Goal: Transaction & Acquisition: Book appointment/travel/reservation

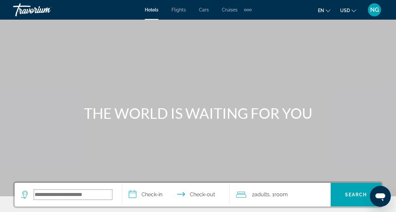
click at [34, 194] on input "Search widget" at bounding box center [73, 195] width 78 height 10
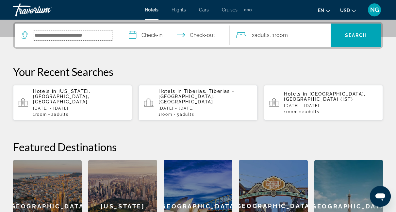
scroll to position [160, 0]
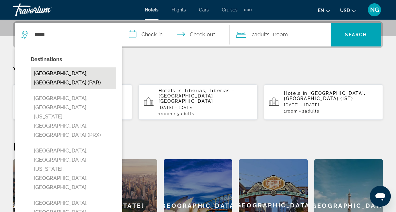
click at [84, 74] on button "[GEOGRAPHIC_DATA], [GEOGRAPHIC_DATA] (PAR)" at bounding box center [73, 78] width 85 height 22
type input "**********"
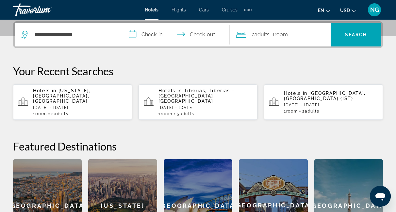
click at [135, 35] on input "**********" at bounding box center [177, 36] width 110 height 26
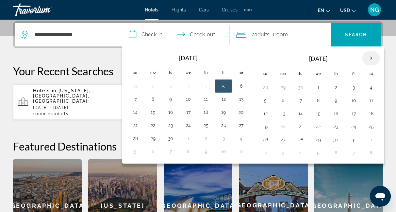
click at [371, 59] on th "Next month" at bounding box center [372, 58] width 18 height 14
click at [302, 142] on button "25" at bounding box center [301, 139] width 10 height 9
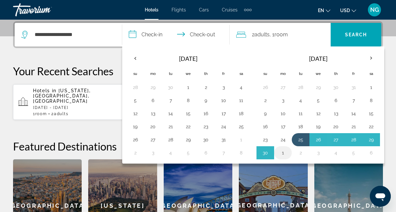
click at [284, 154] on button "1" at bounding box center [283, 152] width 10 height 9
type input "**********"
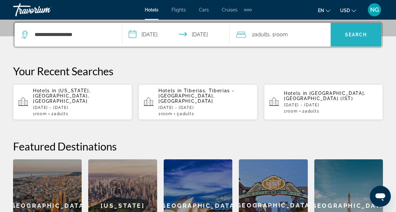
click at [360, 34] on span "Search" at bounding box center [356, 34] width 22 height 5
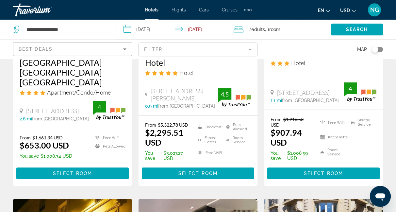
scroll to position [145, 0]
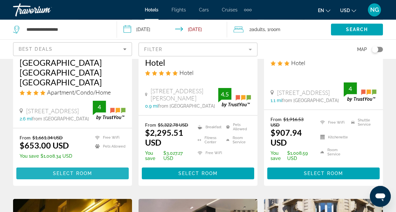
click at [75, 171] on span "Select Room" at bounding box center [72, 173] width 39 height 5
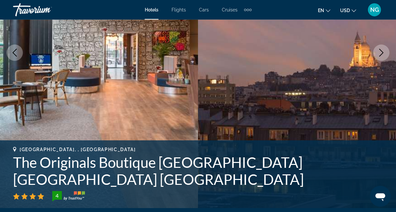
scroll to position [122, 0]
click at [378, 53] on icon "Next image" at bounding box center [382, 53] width 8 height 8
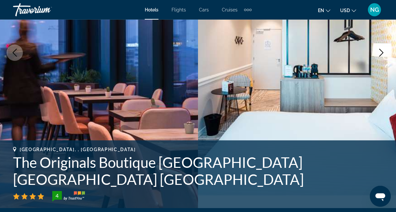
click at [378, 53] on icon "Next image" at bounding box center [382, 53] width 8 height 8
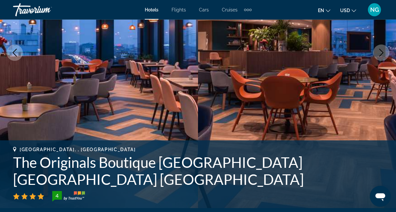
click at [378, 53] on icon "Next image" at bounding box center [382, 53] width 8 height 8
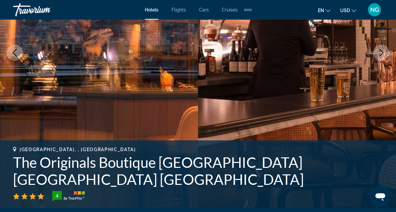
click at [378, 53] on icon "Next image" at bounding box center [382, 53] width 8 height 8
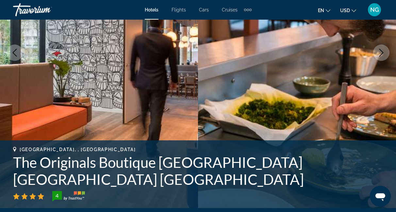
click at [378, 53] on icon "Next image" at bounding box center [382, 53] width 8 height 8
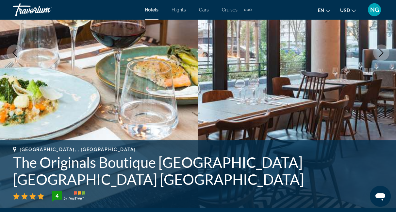
click at [378, 53] on icon "Next image" at bounding box center [382, 53] width 8 height 8
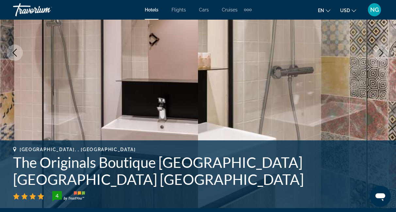
click at [378, 53] on icon "Next image" at bounding box center [382, 53] width 8 height 8
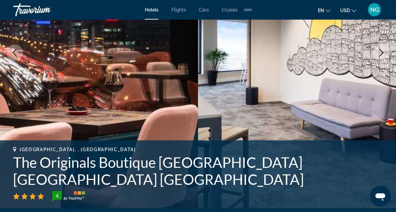
click at [378, 53] on icon "Next image" at bounding box center [382, 53] width 8 height 8
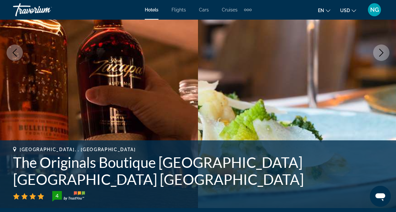
click at [378, 53] on icon "Next image" at bounding box center [382, 53] width 8 height 8
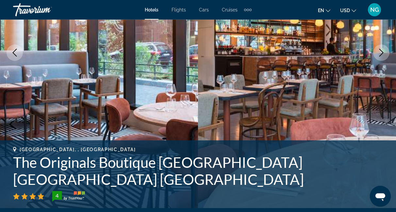
click at [378, 53] on icon "Next image" at bounding box center [382, 53] width 8 height 8
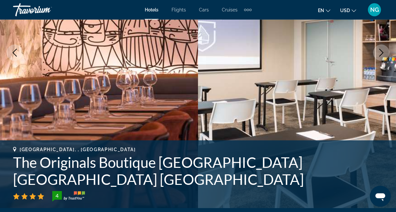
click at [378, 53] on icon "Next image" at bounding box center [382, 53] width 8 height 8
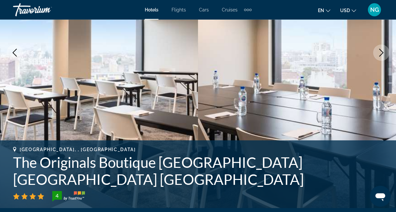
click at [378, 53] on icon "Next image" at bounding box center [382, 53] width 8 height 8
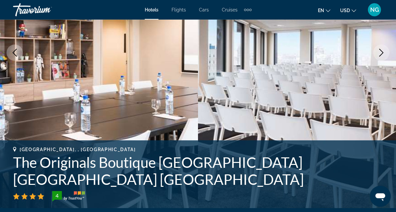
click at [378, 53] on icon "Next image" at bounding box center [382, 53] width 8 height 8
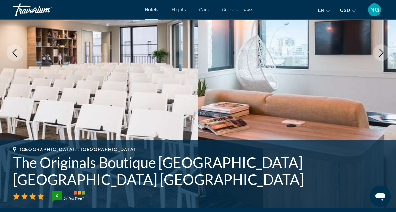
click at [378, 53] on icon "Next image" at bounding box center [382, 53] width 8 height 8
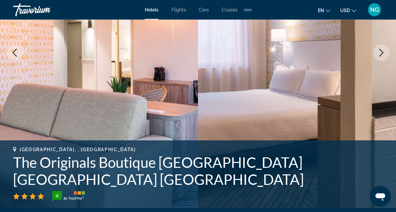
click at [378, 53] on icon "Next image" at bounding box center [382, 53] width 8 height 8
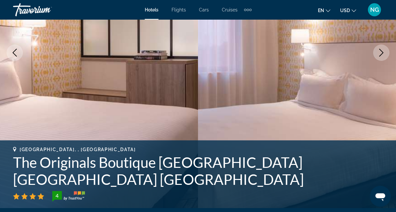
click at [378, 53] on icon "Next image" at bounding box center [382, 53] width 8 height 8
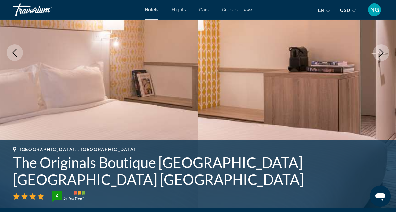
click at [378, 53] on icon "Next image" at bounding box center [382, 53] width 8 height 8
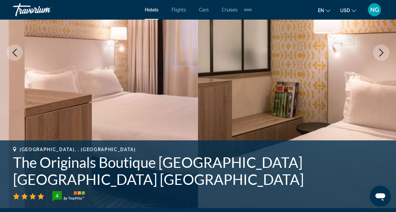
click at [378, 53] on icon "Next image" at bounding box center [382, 53] width 8 height 8
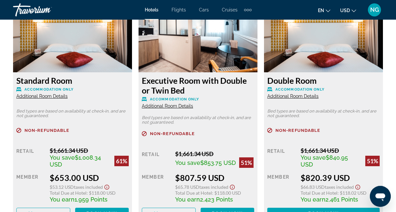
scroll to position [1050, 0]
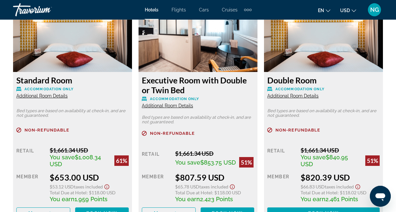
click at [165, 106] on span "Additional Room Details" at bounding box center [167, 105] width 51 height 5
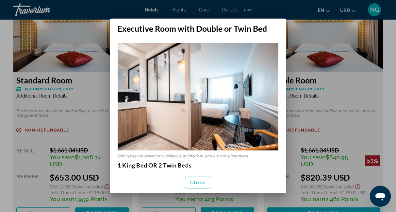
scroll to position [0, 0]
click at [196, 184] on span "Close" at bounding box center [198, 182] width 16 height 5
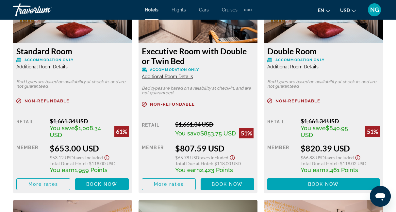
scroll to position [1082, 0]
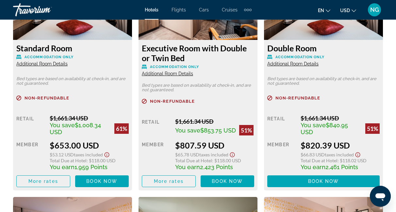
click at [48, 64] on span "Additional Room Details" at bounding box center [41, 63] width 51 height 5
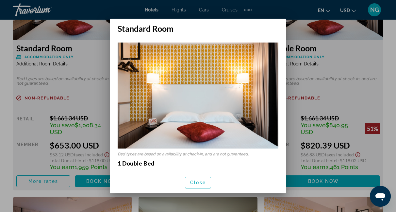
scroll to position [0, 0]
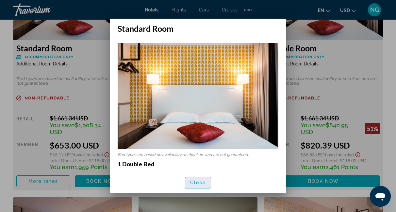
click at [196, 183] on span "Close" at bounding box center [198, 182] width 16 height 5
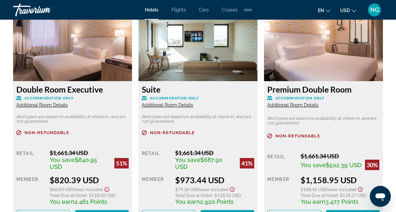
scroll to position [1280, 0]
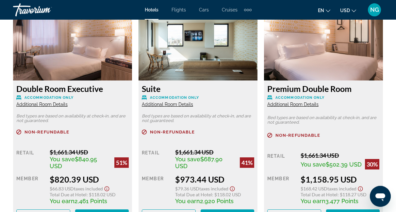
click at [37, 105] on span "Additional Room Details" at bounding box center [41, 104] width 51 height 5
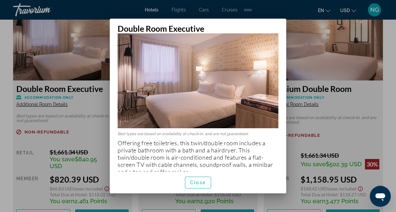
scroll to position [29, 0]
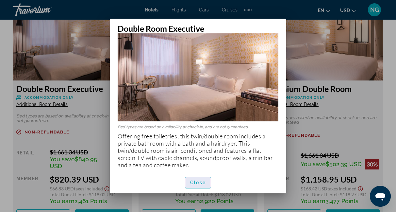
click at [198, 182] on span "Close" at bounding box center [198, 182] width 16 height 5
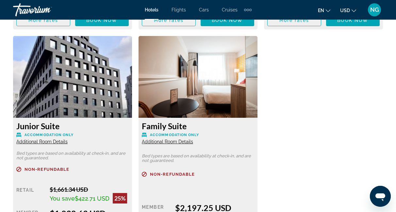
scroll to position [1476, 0]
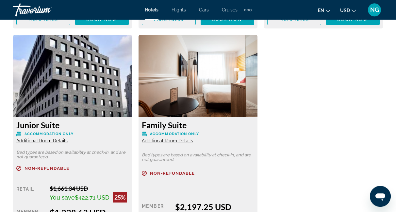
click at [168, 140] on span "Additional Room Details" at bounding box center [167, 140] width 51 height 5
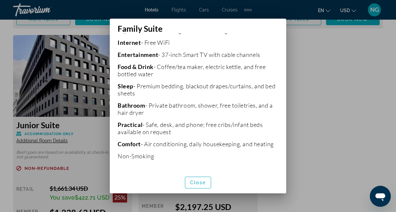
scroll to position [0, 0]
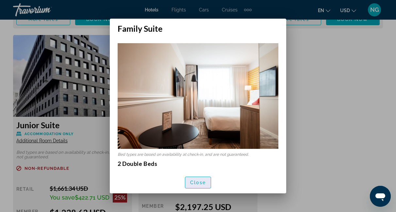
click at [196, 181] on span "Close" at bounding box center [198, 182] width 16 height 5
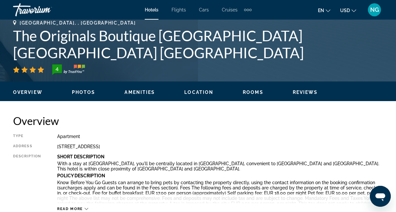
scroll to position [249, 0]
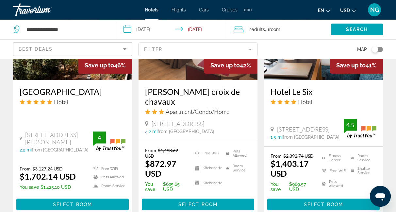
scroll to position [642, 0]
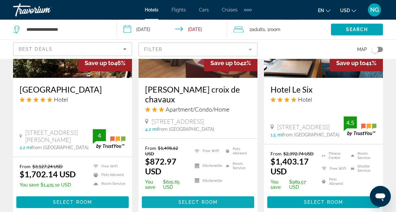
click at [198, 199] on span "Select Room" at bounding box center [198, 201] width 39 height 5
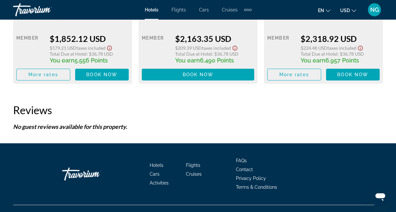
scroll to position [1412, 0]
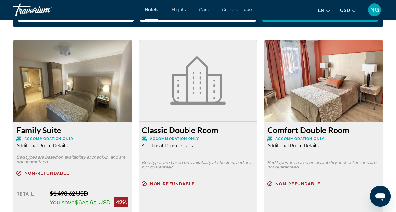
click at [198, 194] on div "Main content" at bounding box center [198, 191] width 112 height 4
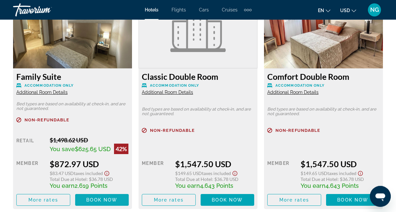
scroll to position [1053, 0]
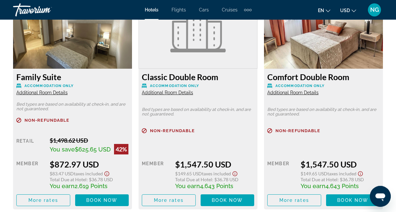
click at [44, 93] on span "Additional Room Details" at bounding box center [41, 92] width 51 height 5
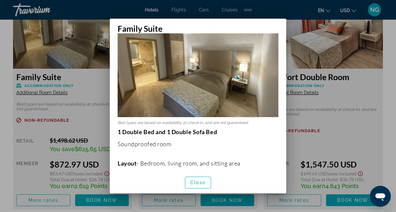
scroll to position [47, 0]
click at [200, 184] on span "Close" at bounding box center [198, 182] width 16 height 5
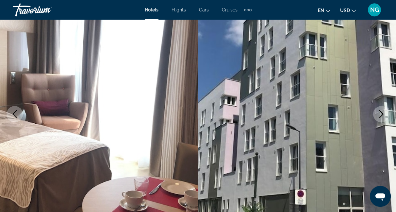
scroll to position [60, 0]
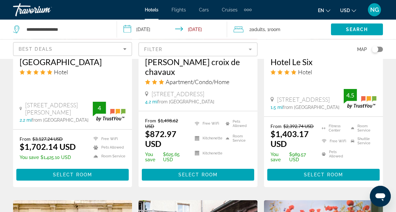
scroll to position [669, 0]
click at [194, 172] on span "Select Room" at bounding box center [198, 174] width 39 height 5
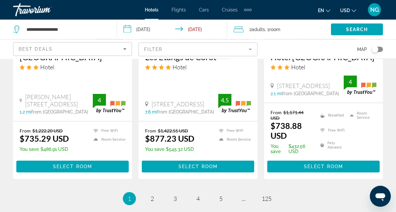
scroll to position [931, 0]
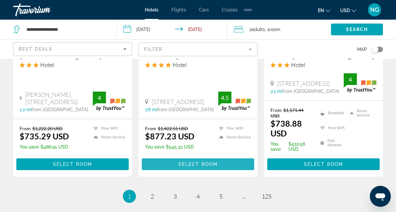
click at [196, 167] on span "Select Room" at bounding box center [198, 164] width 39 height 5
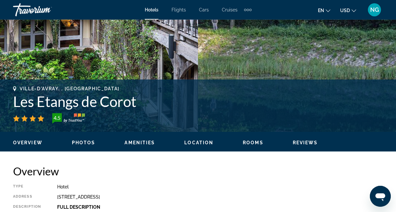
scroll to position [203, 0]
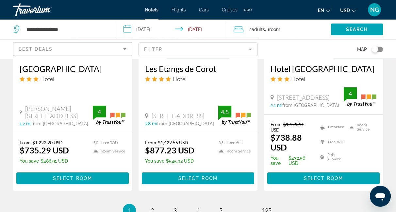
scroll to position [917, 0]
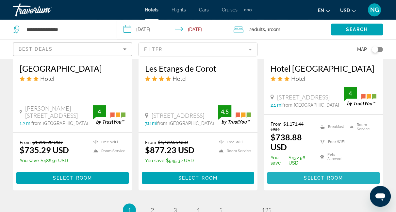
click at [324, 181] on span "Select Room" at bounding box center [323, 177] width 39 height 5
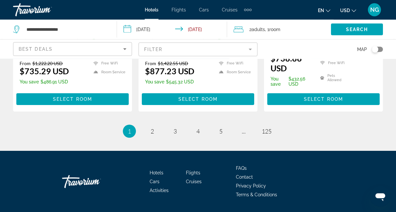
scroll to position [998, 0]
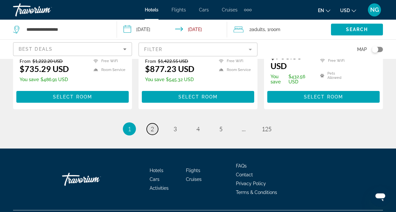
click at [153, 132] on span "2" at bounding box center [152, 128] width 3 height 7
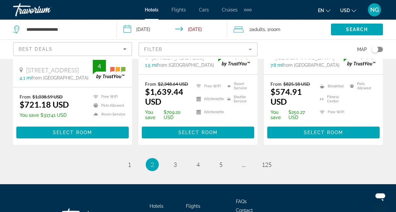
scroll to position [916, 0]
click at [175, 161] on span "3" at bounding box center [175, 164] width 3 height 7
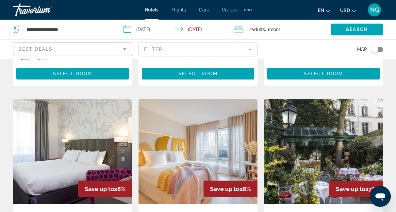
scroll to position [245, 0]
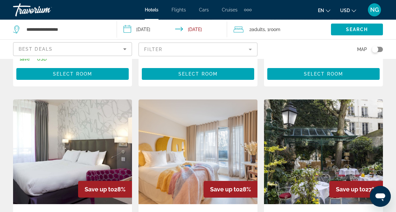
click at [251, 49] on mat-form-field "Filter" at bounding box center [198, 50] width 119 height 14
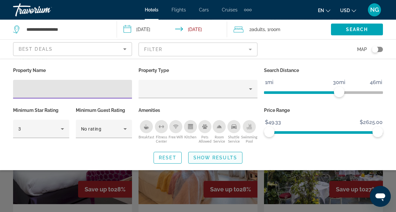
click at [212, 156] on span "Show Results" at bounding box center [216, 157] width 44 height 5
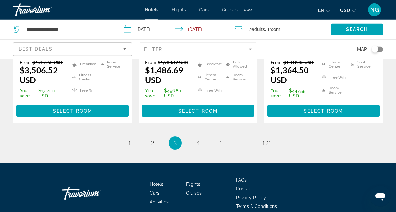
scroll to position [995, 0]
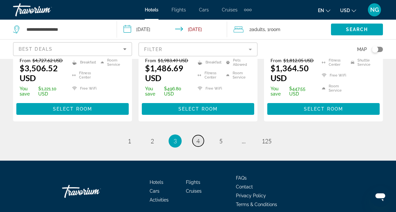
click at [201, 135] on link "page 4" at bounding box center [198, 140] width 11 height 11
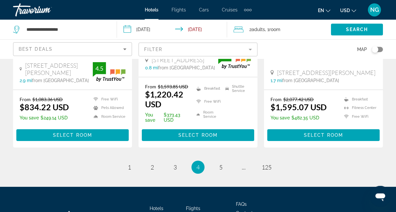
scroll to position [935, 0]
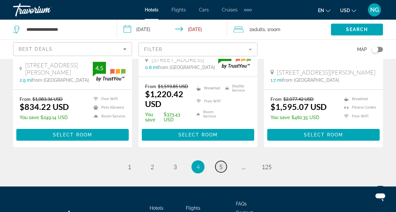
click at [219, 172] on link "page 5" at bounding box center [220, 166] width 11 height 11
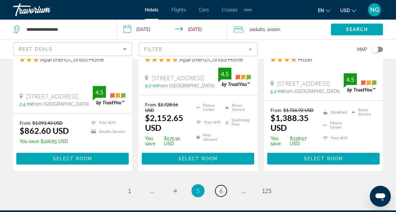
scroll to position [888, 0]
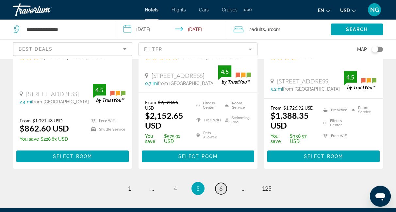
click at [222, 185] on span "6" at bounding box center [220, 188] width 3 height 7
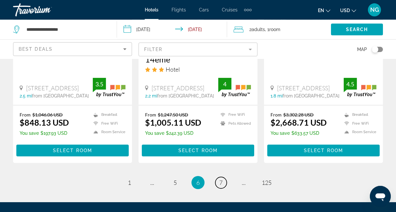
scroll to position [922, 0]
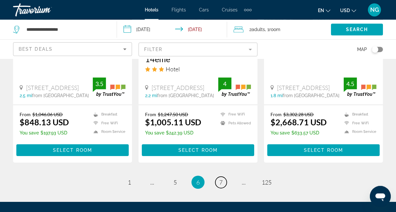
click at [222, 179] on span "7" at bounding box center [220, 182] width 3 height 7
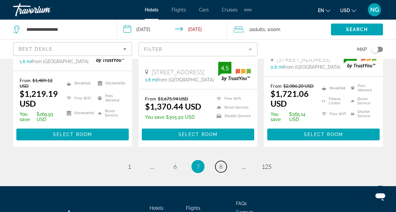
scroll to position [956, 0]
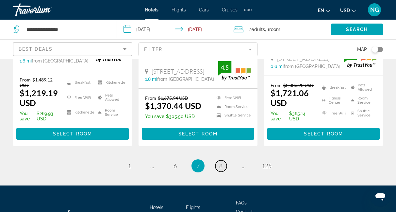
click at [220, 162] on span "8" at bounding box center [220, 165] width 3 height 7
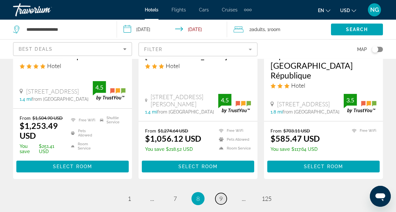
scroll to position [920, 0]
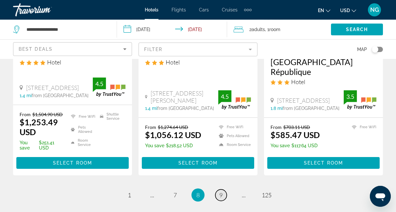
click at [223, 189] on link "page 9" at bounding box center [220, 194] width 11 height 11
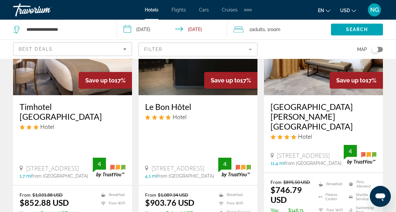
scroll to position [600, 0]
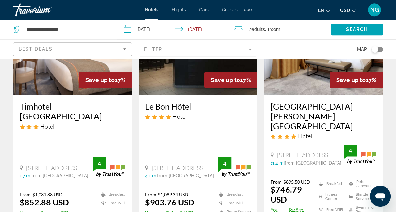
click at [223, 185] on div "From $1,089.34 USD $903.76 USD You save $185.58 USD Breakfast Free WiFi Room Se…" at bounding box center [198, 214] width 119 height 58
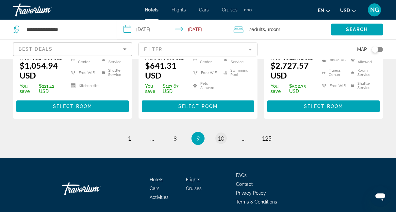
scroll to position [998, 0]
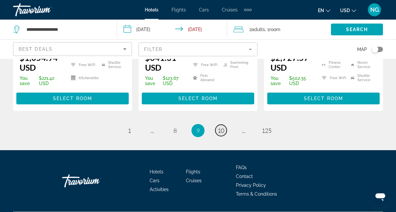
click at [222, 127] on span "10" at bounding box center [221, 130] width 7 height 7
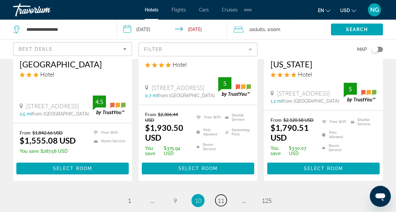
scroll to position [1006, 0]
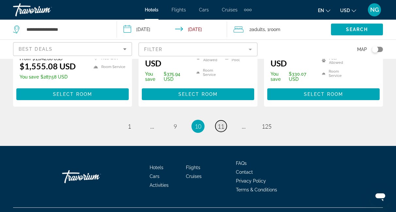
click at [222, 123] on span "11" at bounding box center [221, 126] width 7 height 7
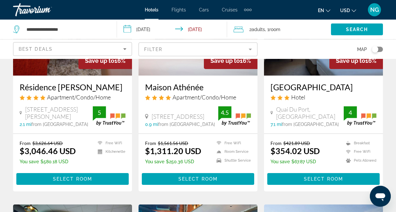
scroll to position [377, 0]
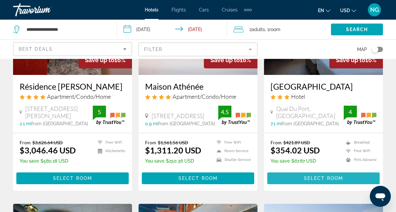
click at [308, 176] on span "Select Room" at bounding box center [323, 178] width 39 height 5
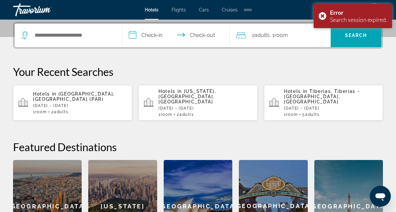
scroll to position [159, 0]
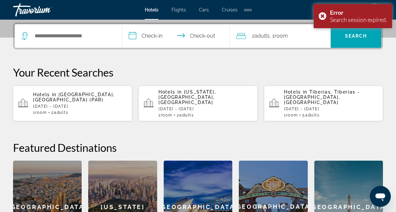
click at [66, 98] on div "Hotels in [GEOGRAPHIC_DATA], [GEOGRAPHIC_DATA] (PAR) [DATE] - [GEOGRAPHIC_DATA]…" at bounding box center [80, 103] width 94 height 23
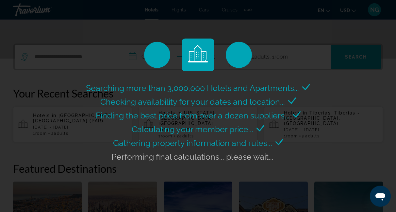
scroll to position [138, 0]
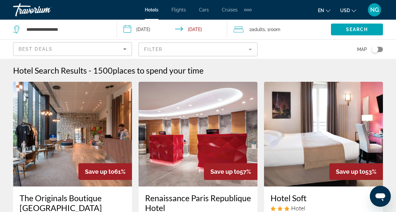
click at [250, 49] on mat-form-field "Filter" at bounding box center [198, 50] width 119 height 14
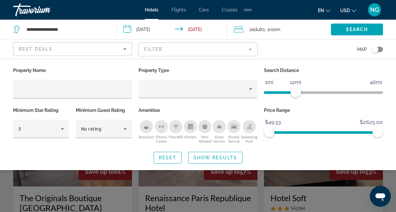
click at [296, 92] on span "ngx-slider" at bounding box center [280, 92] width 32 height 3
click at [282, 92] on ngx-slider "1mi 46mi 6mi" at bounding box center [323, 91] width 119 height 1
click at [287, 92] on ngx-slider "1mi 46mi 8mi" at bounding box center [323, 91] width 119 height 1
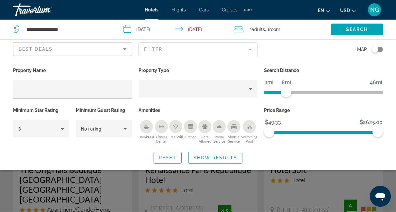
scroll to position [27, 0]
click at [251, 50] on mat-form-field "Filter" at bounding box center [198, 50] width 119 height 14
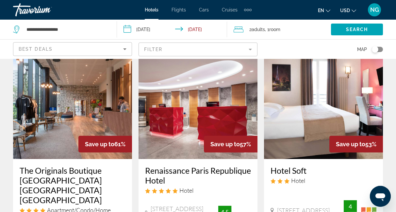
click at [251, 50] on mat-form-field "Filter" at bounding box center [198, 50] width 119 height 14
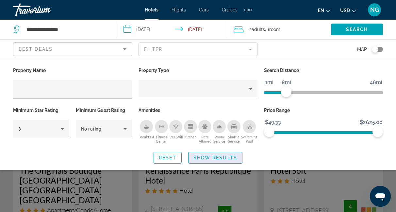
click at [208, 157] on span "Show Results" at bounding box center [216, 157] width 44 height 5
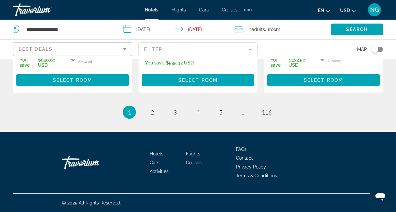
scroll to position [1019, 0]
click at [222, 112] on span "5" at bounding box center [220, 112] width 3 height 7
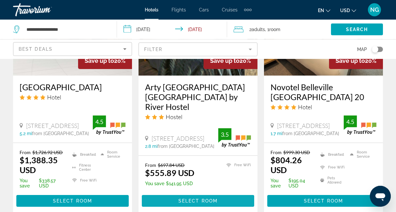
scroll to position [924, 0]
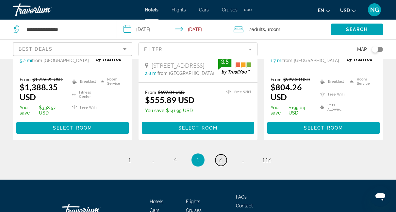
click at [220, 156] on span "6" at bounding box center [220, 159] width 3 height 7
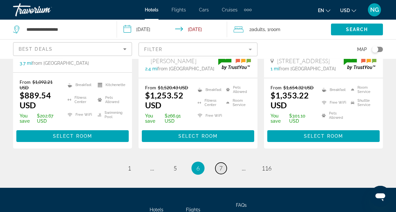
scroll to position [941, 0]
click at [222, 164] on span "7" at bounding box center [220, 167] width 3 height 7
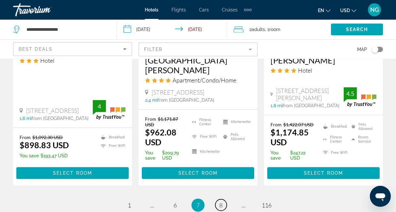
scroll to position [921, 0]
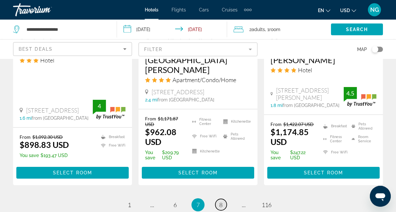
click at [222, 201] on span "8" at bounding box center [220, 204] width 3 height 7
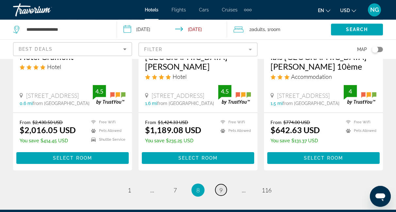
scroll to position [915, 0]
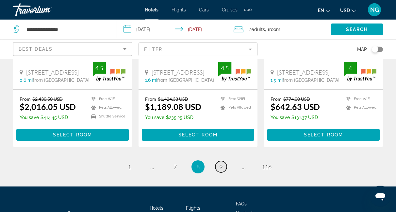
click at [221, 163] on span "9" at bounding box center [220, 166] width 3 height 7
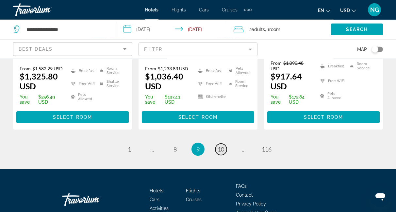
scroll to position [982, 0]
click at [222, 146] on span "10" at bounding box center [221, 149] width 7 height 7
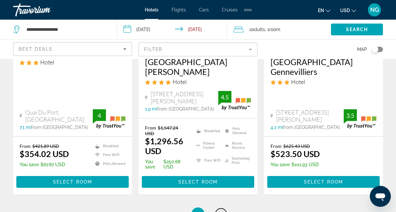
scroll to position [921, 0]
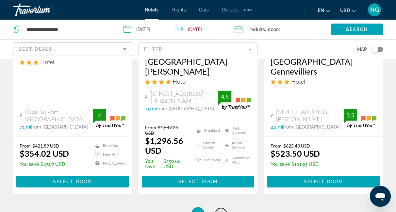
click at [220, 210] on span "11" at bounding box center [221, 213] width 7 height 7
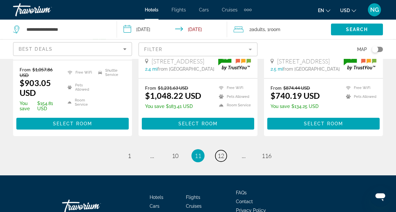
scroll to position [959, 0]
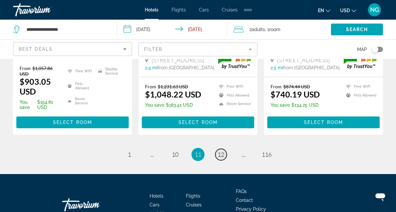
click at [220, 151] on span "12" at bounding box center [221, 154] width 7 height 7
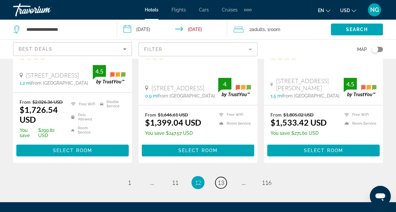
scroll to position [927, 0]
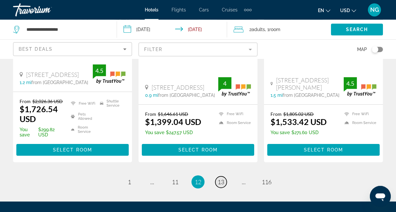
click at [221, 178] on span "13" at bounding box center [221, 181] width 7 height 7
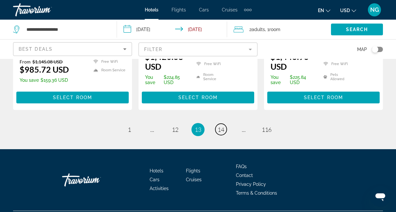
scroll to position [992, 0]
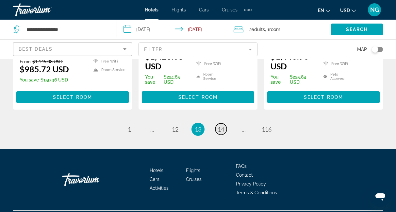
click at [222, 126] on span "14" at bounding box center [221, 129] width 7 height 7
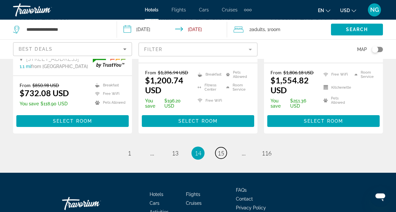
scroll to position [972, 0]
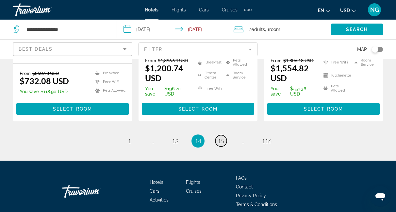
click at [221, 145] on span "15" at bounding box center [221, 140] width 7 height 7
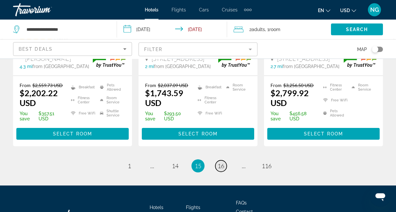
scroll to position [969, 0]
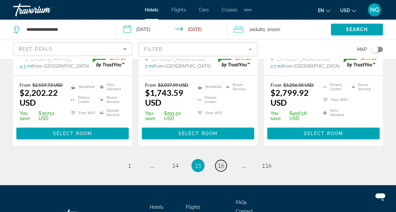
click at [221, 162] on span "16" at bounding box center [221, 165] width 7 height 7
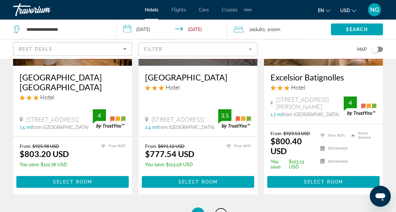
scroll to position [909, 0]
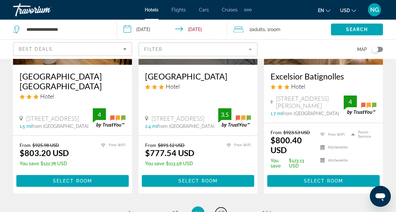
click at [222, 209] on span "17" at bounding box center [221, 212] width 7 height 7
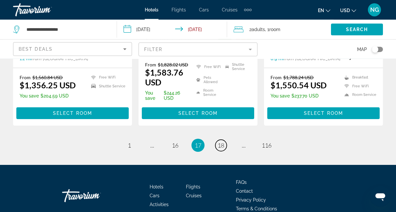
scroll to position [967, 0]
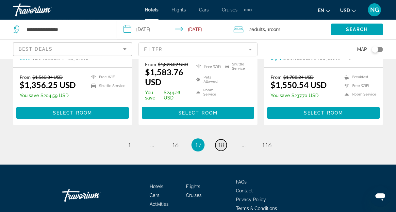
click at [221, 141] on span "18" at bounding box center [221, 144] width 7 height 7
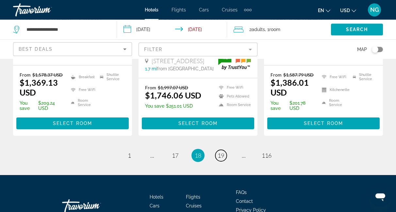
scroll to position [981, 0]
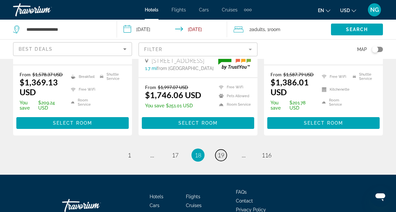
click at [222, 151] on span "19" at bounding box center [221, 154] width 7 height 7
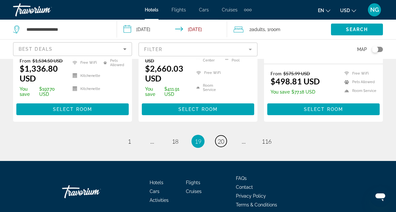
scroll to position [974, 0]
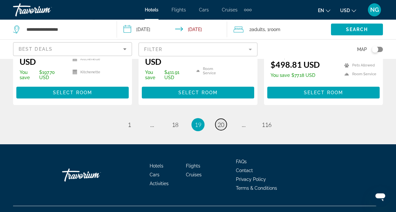
click at [221, 121] on span "20" at bounding box center [221, 124] width 7 height 7
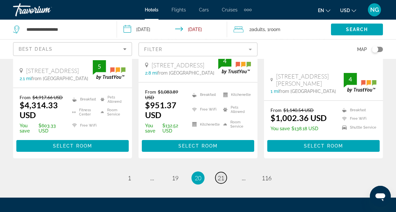
scroll to position [1016, 0]
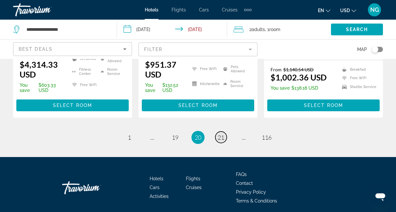
click at [221, 134] on span "21" at bounding box center [221, 137] width 7 height 7
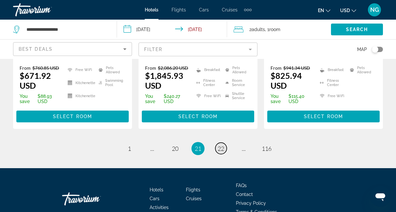
scroll to position [985, 0]
click at [220, 145] on span "22" at bounding box center [221, 148] width 7 height 7
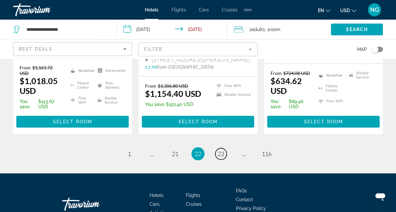
scroll to position [1003, 0]
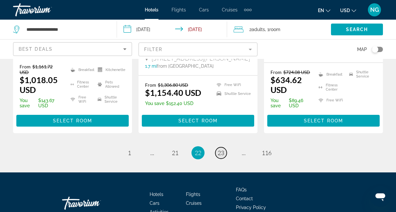
click at [220, 149] on span "23" at bounding box center [221, 152] width 7 height 7
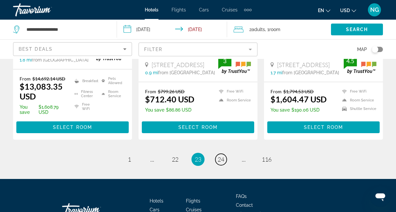
scroll to position [944, 0]
click at [222, 157] on span "24" at bounding box center [221, 159] width 7 height 7
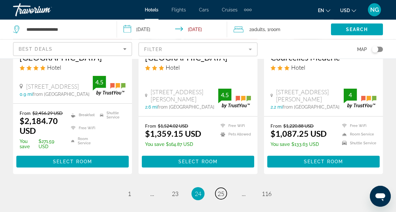
scroll to position [980, 0]
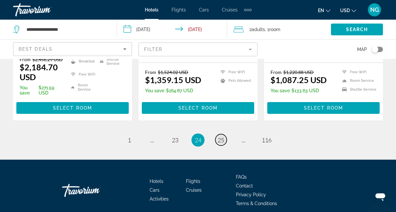
click at [223, 136] on span "25" at bounding box center [221, 139] width 7 height 7
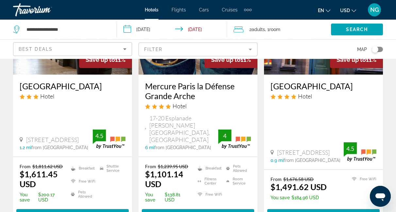
scroll to position [117, 0]
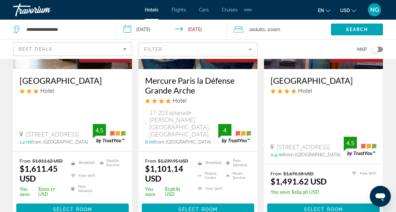
click at [223, 112] on div "17-20 Esplanade [PERSON_NAME][GEOGRAPHIC_DATA], [GEOGRAPHIC_DATA] 6 mi from [GE…" at bounding box center [198, 127] width 106 height 36
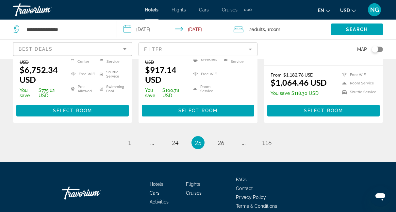
scroll to position [1043, 0]
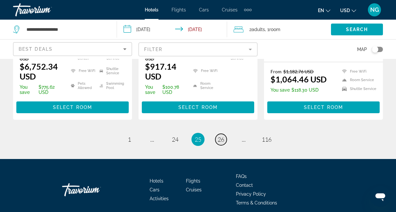
click at [219, 136] on span "26" at bounding box center [221, 139] width 7 height 7
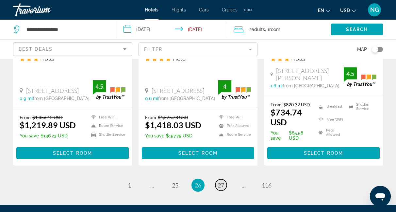
scroll to position [924, 0]
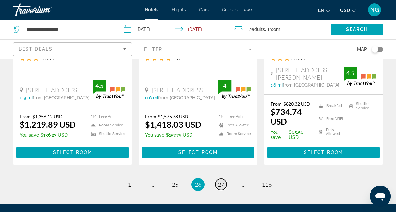
click at [223, 181] on span "27" at bounding box center [221, 184] width 7 height 7
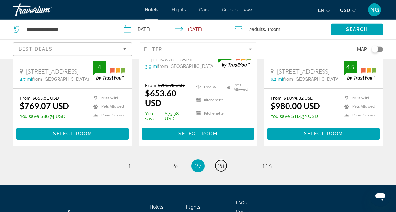
scroll to position [983, 0]
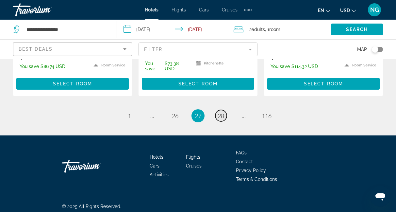
click at [222, 113] on span "28" at bounding box center [221, 115] width 7 height 7
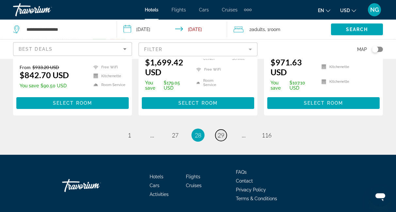
scroll to position [980, 0]
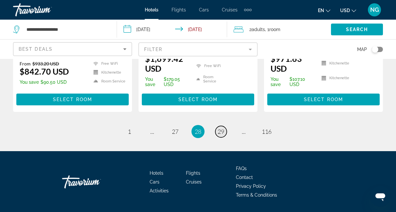
click at [222, 128] on span "29" at bounding box center [221, 131] width 7 height 7
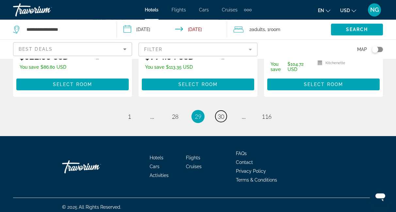
scroll to position [989, 0]
click at [220, 120] on span "30" at bounding box center [221, 116] width 7 height 7
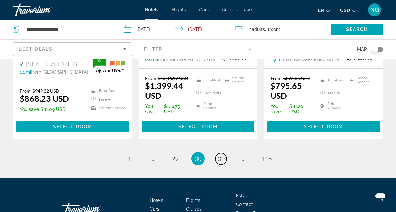
scroll to position [980, 0]
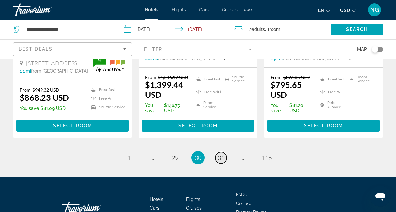
click at [221, 154] on span "31" at bounding box center [221, 157] width 7 height 7
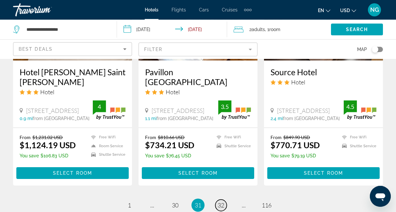
scroll to position [873, 0]
click at [219, 201] on span "32" at bounding box center [221, 204] width 7 height 7
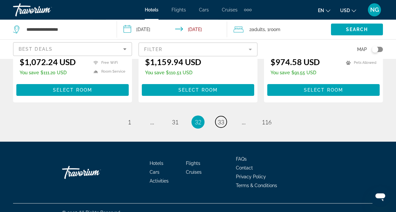
scroll to position [988, 0]
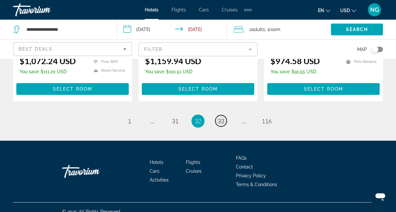
click at [220, 117] on span "33" at bounding box center [221, 120] width 7 height 7
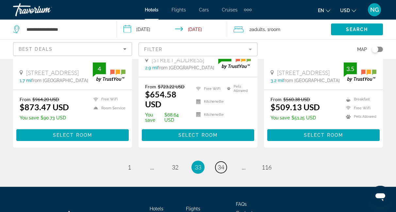
scroll to position [1003, 0]
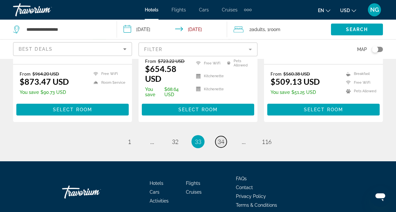
click at [219, 138] on span "34" at bounding box center [221, 141] width 7 height 7
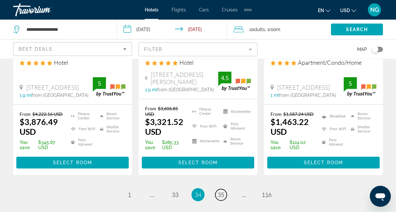
scroll to position [899, 0]
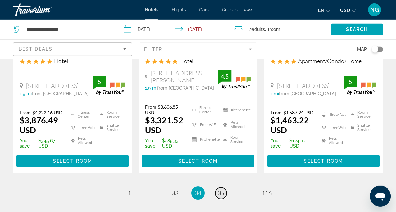
click at [220, 189] on span "35" at bounding box center [221, 192] width 7 height 7
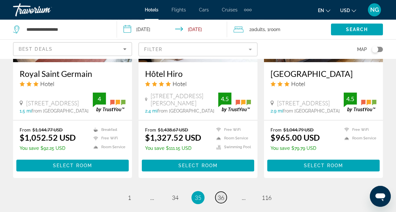
scroll to position [892, 0]
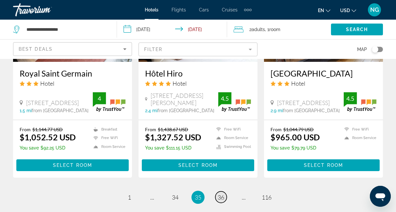
click at [220, 194] on span "36" at bounding box center [221, 197] width 7 height 7
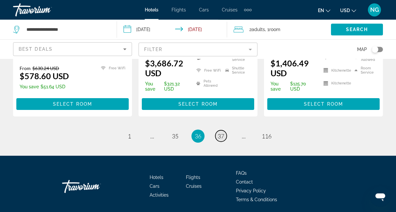
scroll to position [950, 0]
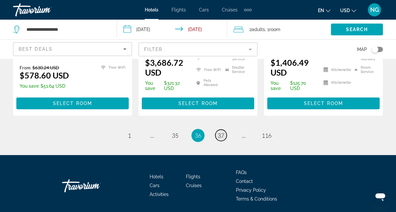
click at [223, 132] on span "37" at bounding box center [221, 135] width 7 height 7
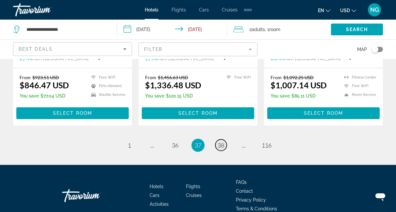
scroll to position [930, 0]
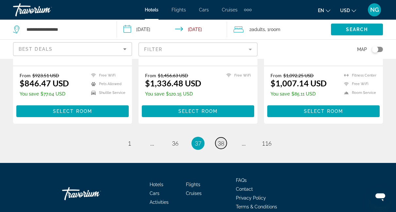
click at [221, 140] on span "38" at bounding box center [221, 143] width 7 height 7
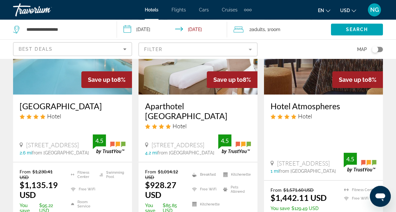
scroll to position [891, 0]
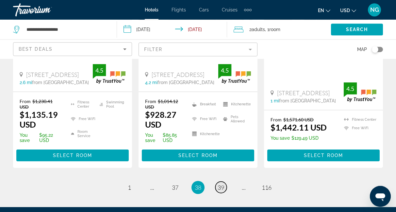
click at [221, 184] on span "39" at bounding box center [221, 187] width 7 height 7
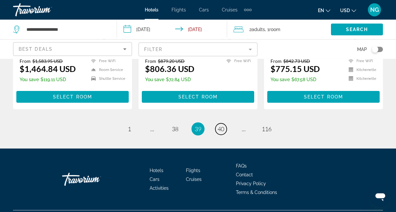
scroll to position [945, 0]
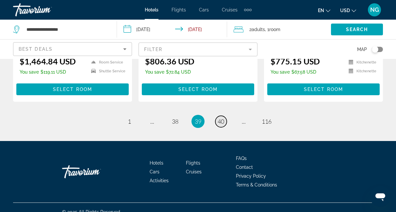
click at [223, 118] on span "40" at bounding box center [221, 121] width 7 height 7
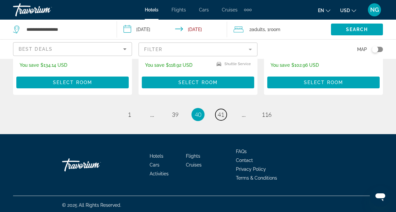
scroll to position [932, 0]
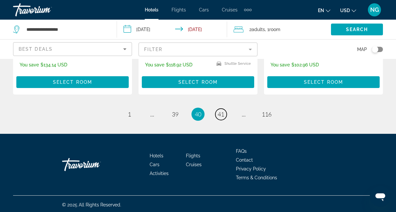
click at [223, 111] on span "41" at bounding box center [221, 114] width 7 height 7
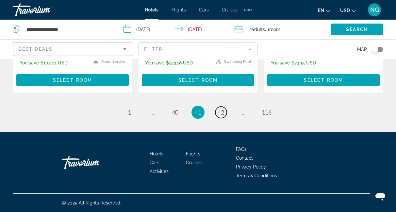
scroll to position [973, 0]
click at [221, 112] on span "42" at bounding box center [221, 112] width 7 height 7
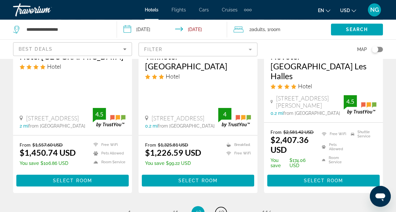
scroll to position [911, 0]
click at [222, 209] on span "43" at bounding box center [221, 212] width 7 height 7
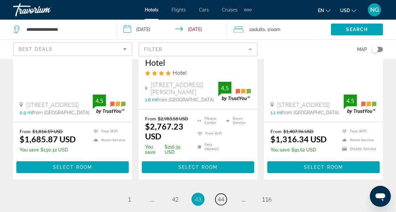
scroll to position [962, 0]
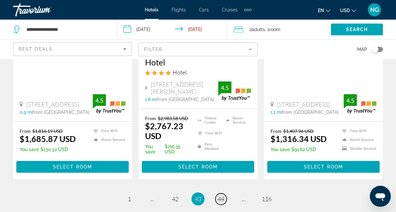
click at [221, 195] on span "44" at bounding box center [221, 198] width 7 height 7
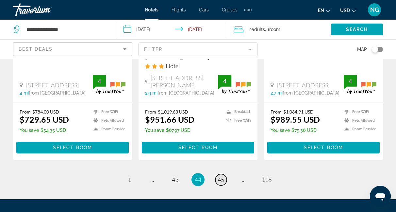
scroll to position [916, 0]
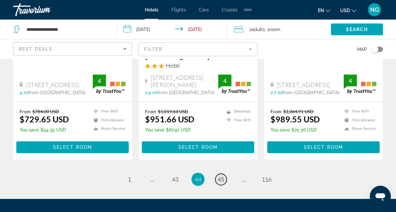
click at [222, 176] on span "45" at bounding box center [221, 179] width 7 height 7
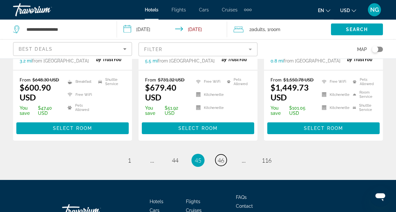
scroll to position [972, 0]
click at [221, 157] on span "46" at bounding box center [221, 160] width 7 height 7
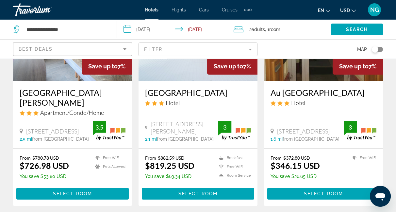
scroll to position [105, 0]
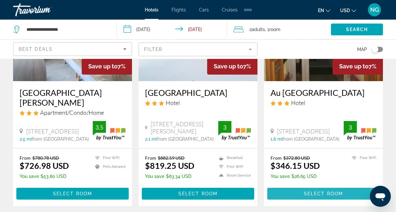
click at [322, 191] on span "Select Room" at bounding box center [323, 193] width 39 height 5
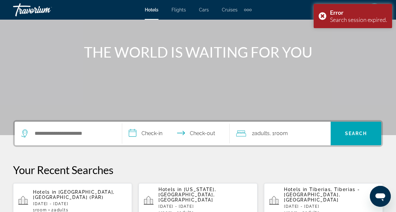
scroll to position [61, 0]
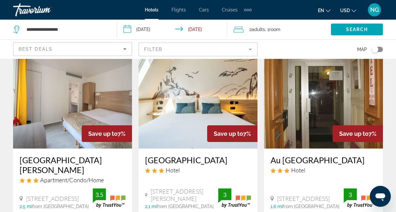
scroll to position [38, 0]
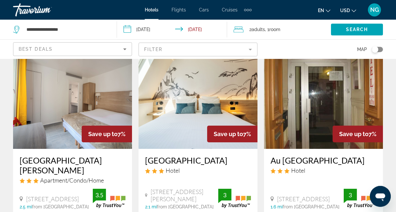
click at [334, 118] on img "Main content" at bounding box center [323, 96] width 119 height 105
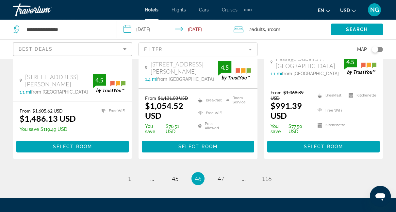
scroll to position [931, 0]
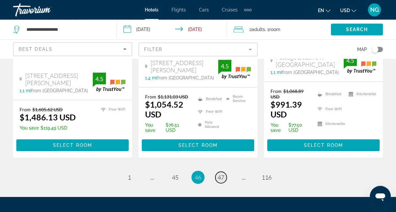
click at [220, 174] on span "47" at bounding box center [221, 177] width 7 height 7
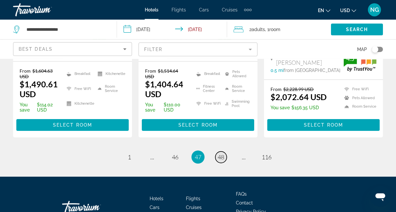
scroll to position [958, 0]
click at [222, 153] on span "48" at bounding box center [221, 156] width 7 height 7
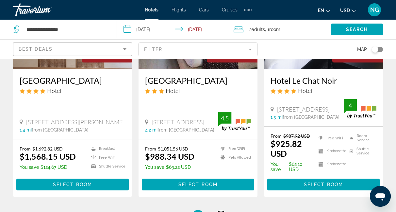
scroll to position [925, 0]
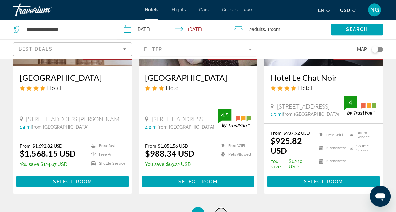
click at [221, 210] on span "49" at bounding box center [221, 213] width 7 height 7
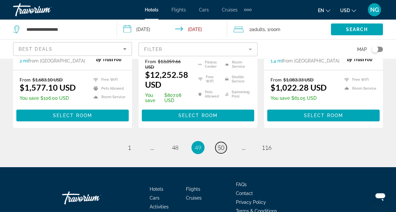
scroll to position [939, 0]
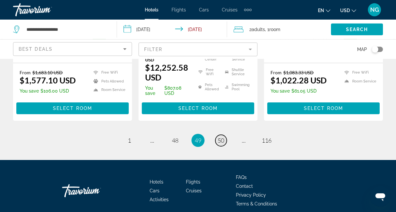
click at [224, 137] on span "50" at bounding box center [221, 140] width 7 height 7
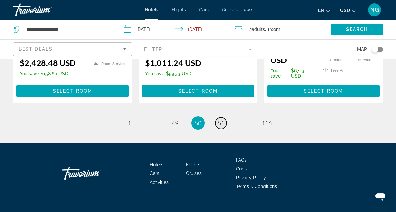
scroll to position [956, 0]
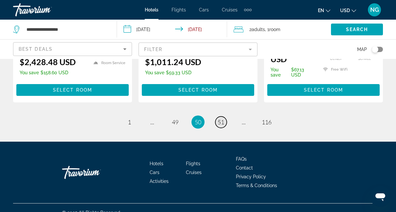
click at [223, 118] on span "51" at bounding box center [221, 121] width 7 height 7
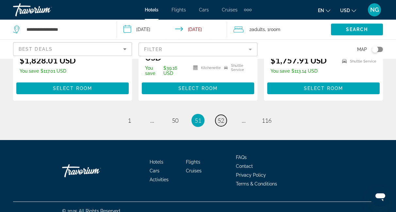
scroll to position [968, 0]
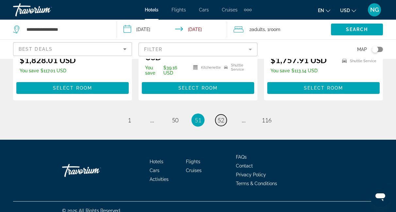
click at [222, 116] on span "52" at bounding box center [221, 119] width 7 height 7
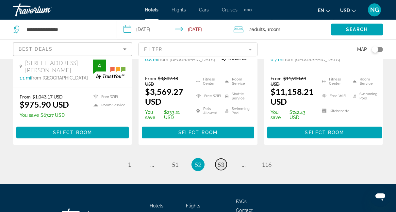
scroll to position [975, 0]
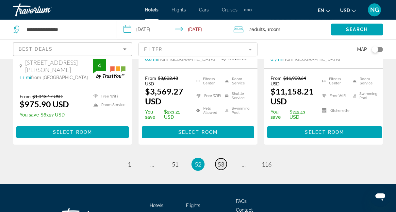
click at [218, 161] on span "53" at bounding box center [221, 164] width 7 height 7
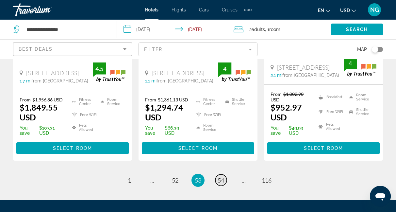
scroll to position [936, 0]
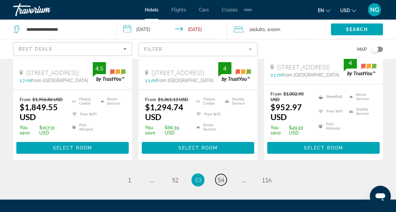
click at [220, 176] on span "54" at bounding box center [221, 179] width 7 height 7
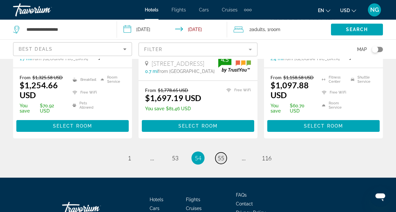
scroll to position [957, 0]
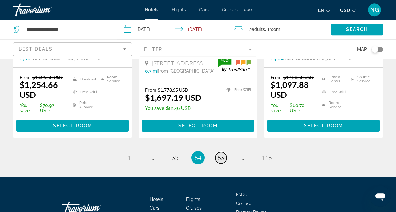
click at [222, 154] on span "55" at bounding box center [221, 157] width 7 height 7
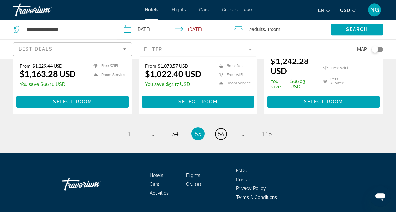
scroll to position [957, 0]
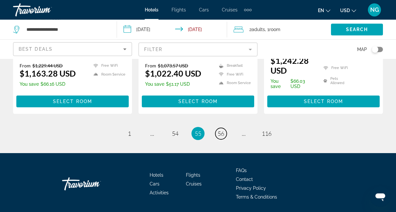
click at [220, 130] on span "56" at bounding box center [221, 133] width 7 height 7
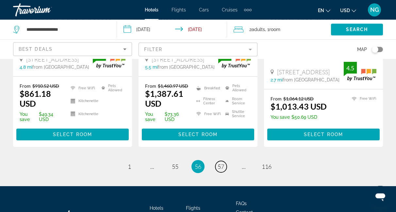
scroll to position [995, 0]
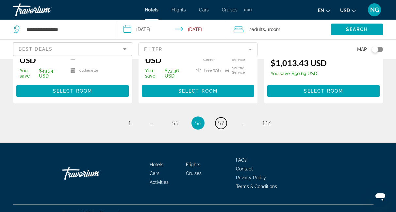
click at [220, 119] on span "57" at bounding box center [221, 122] width 7 height 7
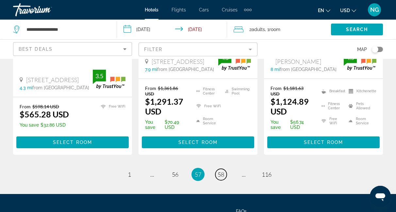
scroll to position [952, 0]
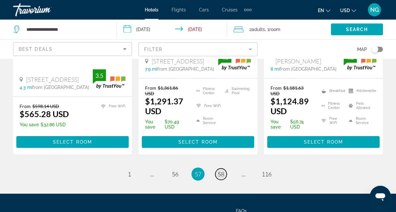
click at [225, 168] on link "page 58" at bounding box center [220, 173] width 11 height 11
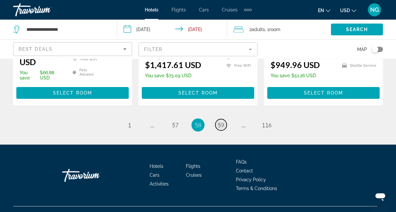
scroll to position [968, 0]
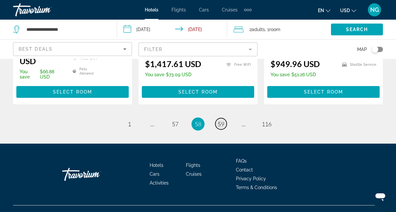
click at [221, 120] on span "59" at bounding box center [221, 123] width 7 height 7
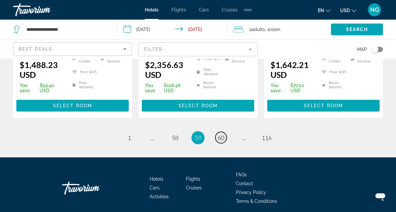
scroll to position [960, 0]
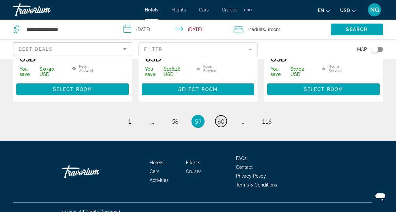
click at [221, 118] on span "60" at bounding box center [221, 121] width 7 height 7
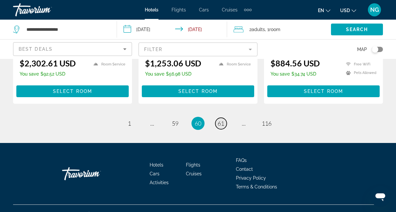
scroll to position [942, 0]
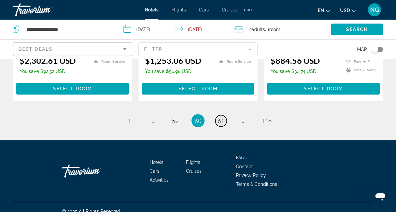
click at [221, 117] on span "61" at bounding box center [221, 120] width 7 height 7
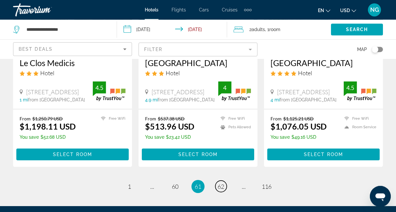
scroll to position [942, 0]
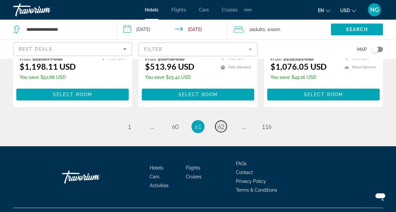
click at [221, 123] on span "62" at bounding box center [221, 126] width 7 height 7
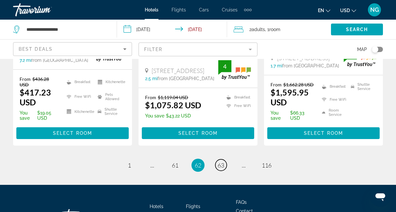
scroll to position [980, 0]
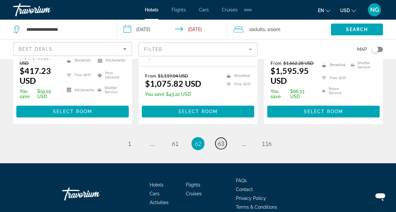
click at [221, 140] on span "63" at bounding box center [221, 143] width 7 height 7
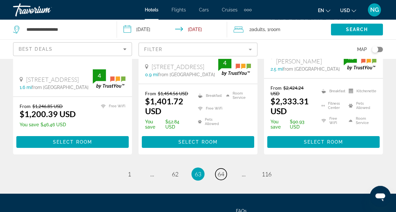
scroll to position [953, 0]
click at [222, 170] on span "64" at bounding box center [221, 173] width 7 height 7
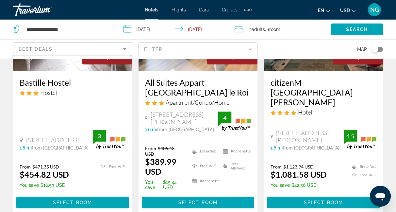
scroll to position [115, 0]
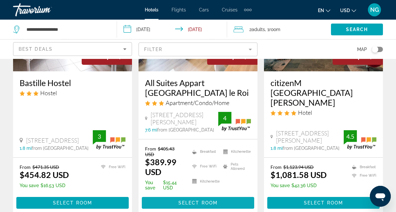
click at [199, 200] on span "Select Room" at bounding box center [198, 202] width 39 height 5
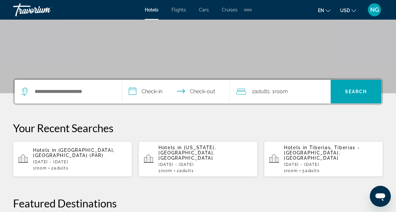
scroll to position [109, 0]
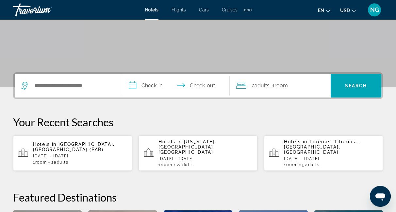
click at [67, 143] on span "[GEOGRAPHIC_DATA], [GEOGRAPHIC_DATA] (PAR)" at bounding box center [74, 147] width 82 height 10
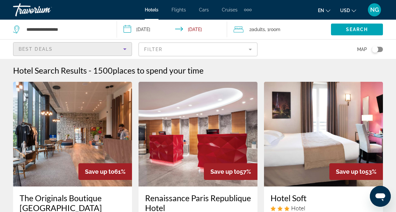
click at [126, 50] on icon "Sort by" at bounding box center [125, 49] width 8 height 8
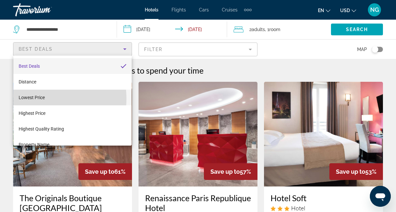
click at [38, 99] on span "Lowest Price" at bounding box center [32, 97] width 26 height 5
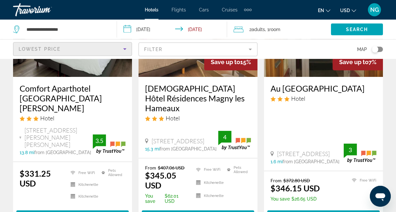
scroll to position [378, 0]
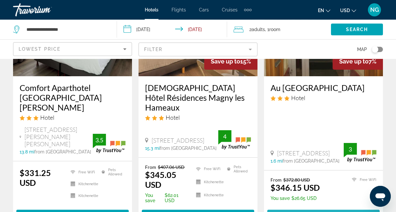
click at [319, 212] on span "Select Room" at bounding box center [323, 215] width 39 height 5
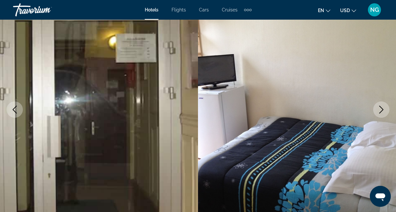
scroll to position [66, 0]
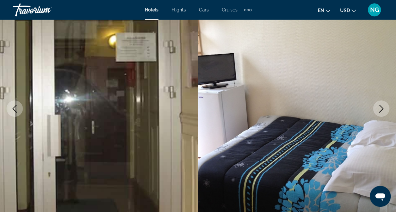
click at [381, 109] on icon "Next image" at bounding box center [382, 109] width 8 height 8
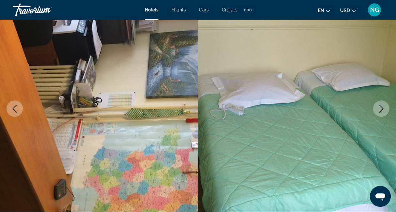
click at [381, 109] on icon "Next image" at bounding box center [382, 109] width 8 height 8
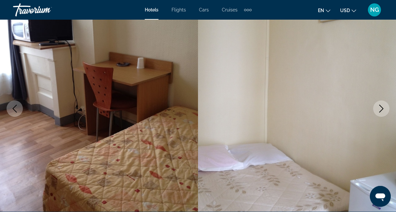
click at [381, 109] on icon "Next image" at bounding box center [382, 109] width 8 height 8
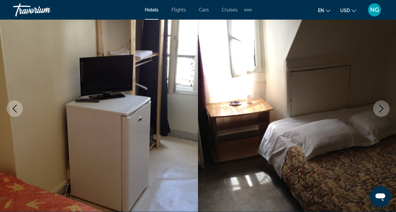
click at [381, 109] on icon "Next image" at bounding box center [382, 109] width 8 height 8
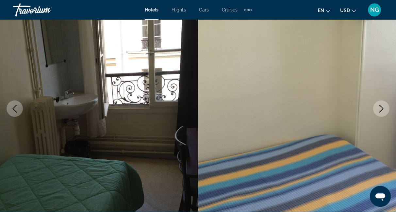
click at [381, 109] on icon "Next image" at bounding box center [382, 109] width 8 height 8
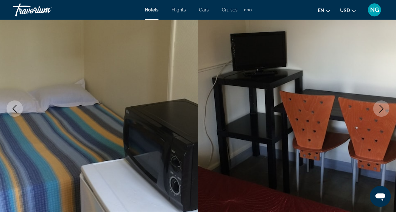
click at [381, 109] on icon "Next image" at bounding box center [382, 109] width 8 height 8
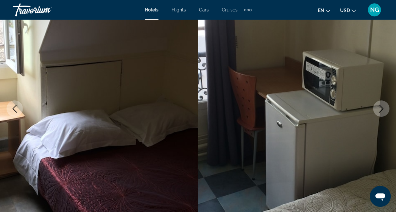
click at [381, 109] on icon "Next image" at bounding box center [382, 109] width 8 height 8
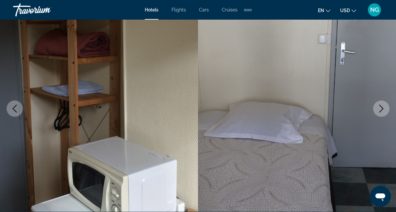
click at [381, 109] on icon "Next image" at bounding box center [382, 109] width 8 height 8
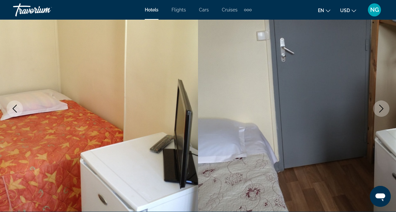
click at [381, 109] on icon "Next image" at bounding box center [382, 109] width 8 height 8
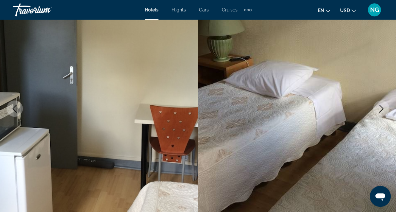
click at [381, 109] on icon "Next image" at bounding box center [382, 109] width 8 height 8
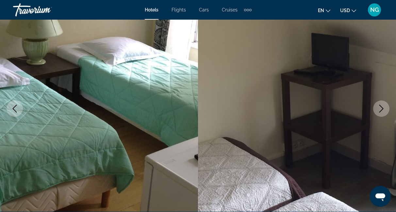
click at [381, 109] on icon "Next image" at bounding box center [382, 109] width 8 height 8
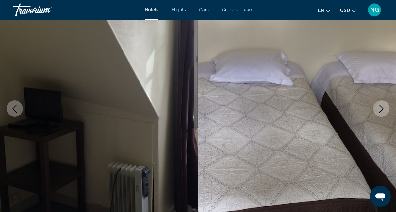
click at [381, 109] on icon "Next image" at bounding box center [382, 109] width 8 height 8
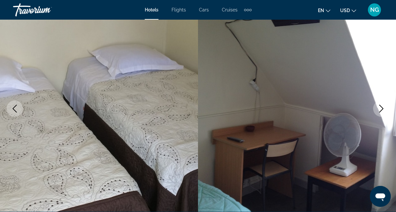
click at [381, 109] on icon "Next image" at bounding box center [382, 109] width 8 height 8
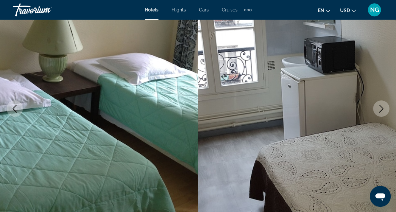
click at [381, 109] on icon "Next image" at bounding box center [382, 109] width 8 height 8
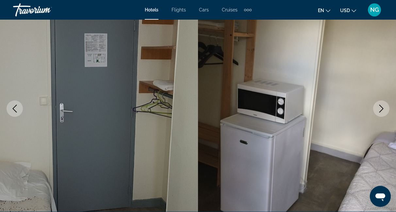
click at [381, 109] on icon "Next image" at bounding box center [382, 109] width 8 height 8
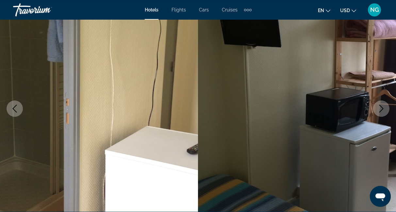
click at [381, 109] on icon "Next image" at bounding box center [382, 109] width 8 height 8
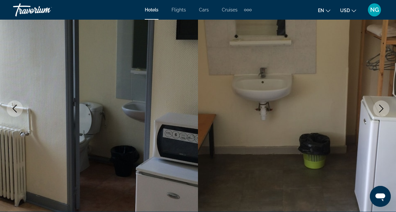
click at [381, 109] on icon "Next image" at bounding box center [382, 109] width 8 height 8
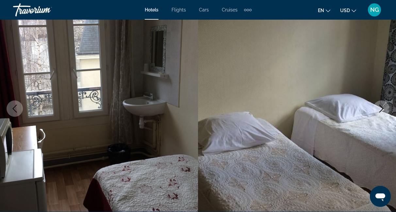
click at [381, 109] on icon "Next image" at bounding box center [382, 109] width 8 height 8
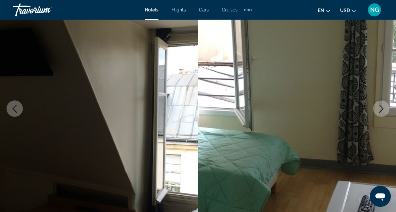
click at [381, 109] on icon "Next image" at bounding box center [382, 109] width 8 height 8
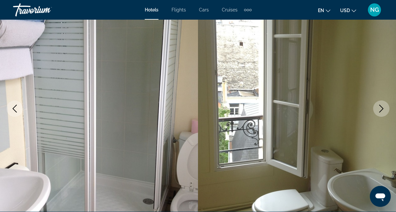
click at [381, 109] on icon "Next image" at bounding box center [382, 109] width 8 height 8
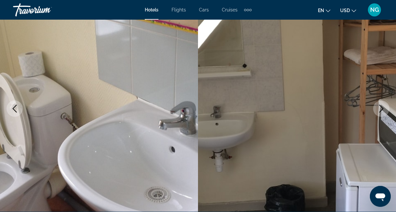
click at [381, 109] on icon "Next image" at bounding box center [382, 109] width 8 height 8
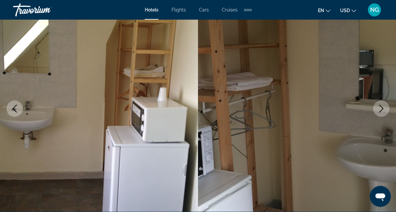
click at [381, 109] on icon "Next image" at bounding box center [382, 109] width 8 height 8
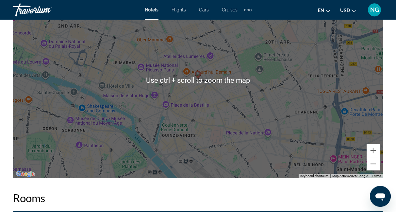
scroll to position [791, 0]
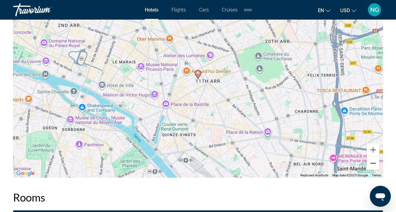
click at [374, 164] on button "Zoom out" at bounding box center [373, 163] width 13 height 13
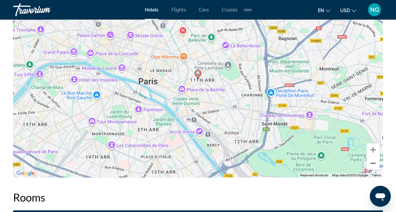
click at [374, 164] on button "Zoom out" at bounding box center [373, 163] width 13 height 13
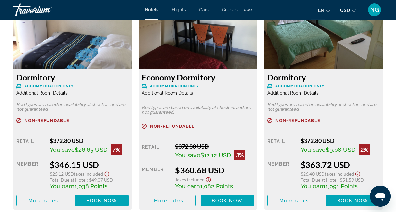
scroll to position [1052, 0]
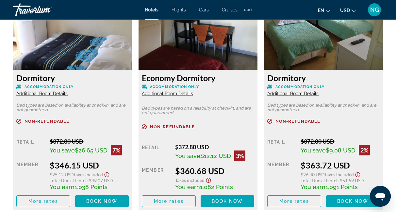
click at [43, 93] on span "Additional Room Details" at bounding box center [41, 93] width 51 height 5
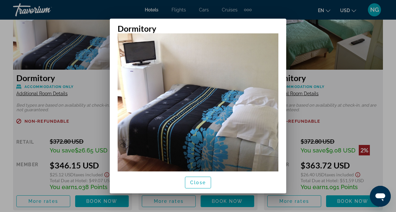
scroll to position [0, 0]
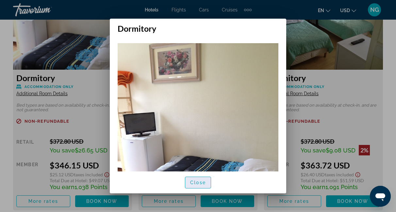
click at [199, 181] on span "Close" at bounding box center [198, 182] width 16 height 5
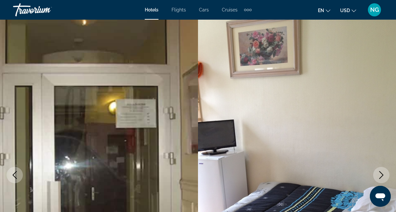
scroll to position [1052, 0]
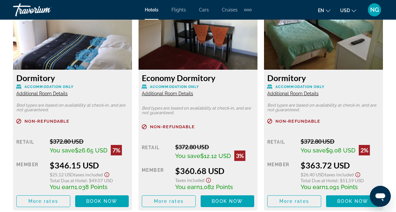
click at [300, 94] on span "Additional Room Details" at bounding box center [292, 93] width 51 height 5
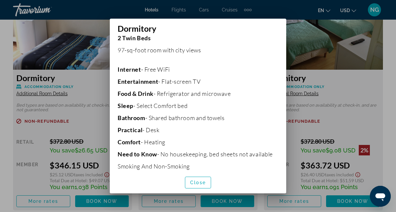
scroll to position [143, 0]
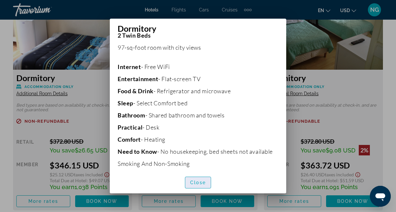
click at [199, 180] on span "Close" at bounding box center [198, 182] width 16 height 5
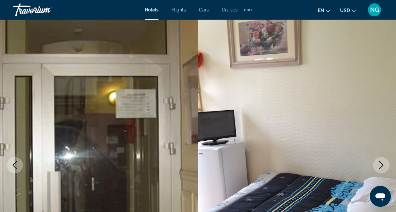
scroll to position [0, 0]
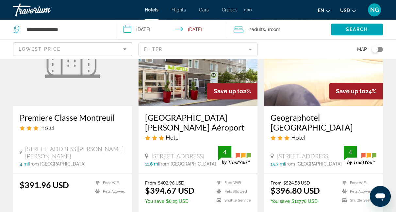
scroll to position [985, 0]
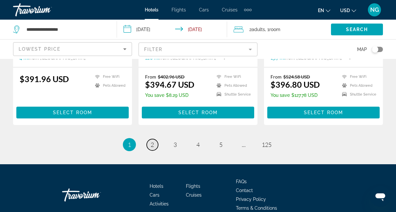
click at [152, 141] on span "2" at bounding box center [152, 144] width 3 height 7
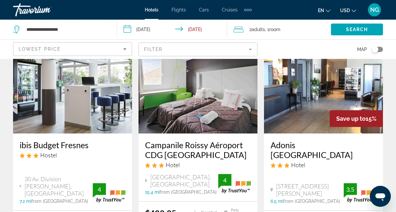
scroll to position [53, 0]
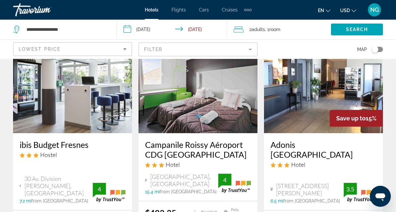
click at [152, 113] on img "Main content" at bounding box center [198, 80] width 119 height 105
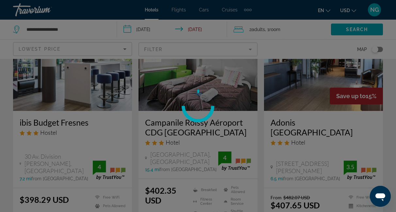
scroll to position [79, 0]
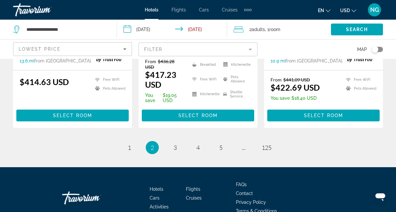
scroll to position [951, 0]
click at [174, 144] on span "3" at bounding box center [175, 147] width 3 height 7
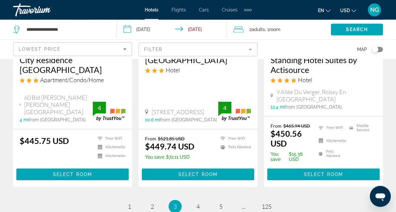
scroll to position [913, 0]
click at [198, 203] on span "4" at bounding box center [198, 206] width 3 height 7
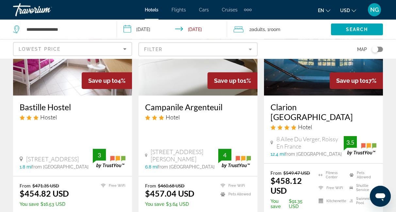
scroll to position [363, 0]
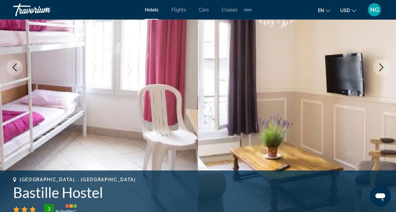
scroll to position [110, 0]
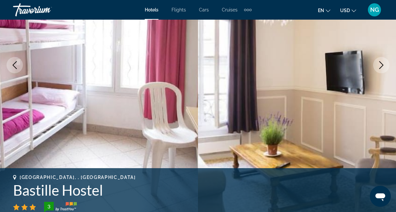
click at [381, 65] on icon "Next image" at bounding box center [382, 65] width 8 height 8
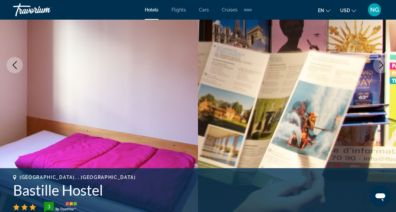
click at [381, 65] on icon "Next image" at bounding box center [382, 65] width 8 height 8
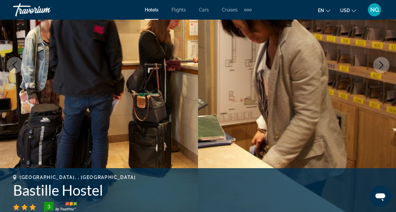
click at [381, 65] on icon "Next image" at bounding box center [382, 65] width 8 height 8
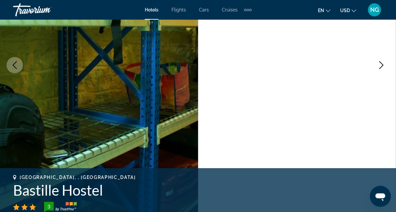
click at [381, 65] on icon "Next image" at bounding box center [382, 65] width 8 height 8
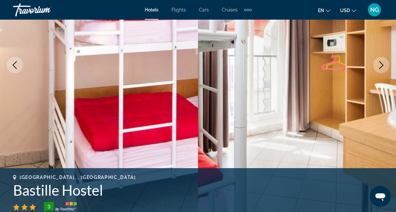
click at [381, 65] on icon "Next image" at bounding box center [382, 65] width 8 height 8
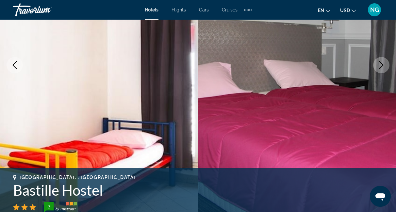
click at [381, 65] on icon "Next image" at bounding box center [382, 65] width 8 height 8
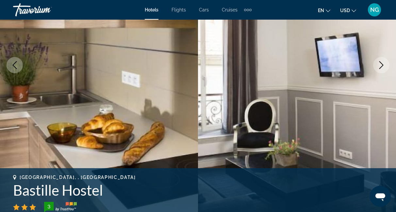
click at [381, 65] on icon "Next image" at bounding box center [382, 65] width 8 height 8
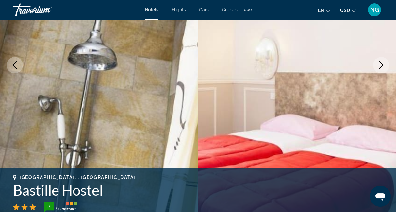
click at [381, 65] on icon "Next image" at bounding box center [382, 65] width 8 height 8
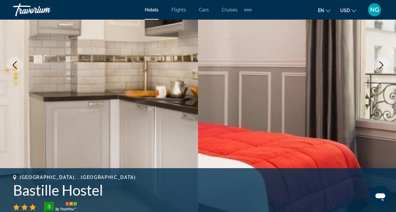
click at [381, 65] on icon "Next image" at bounding box center [382, 65] width 8 height 8
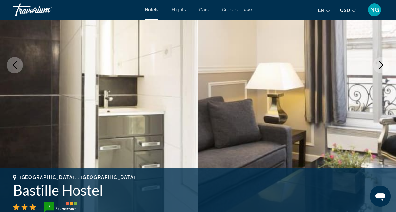
click at [381, 65] on icon "Next image" at bounding box center [382, 65] width 8 height 8
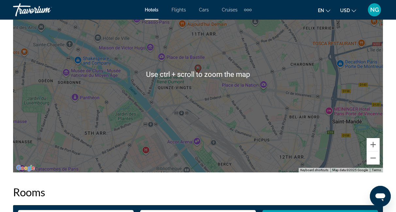
scroll to position [801, 0]
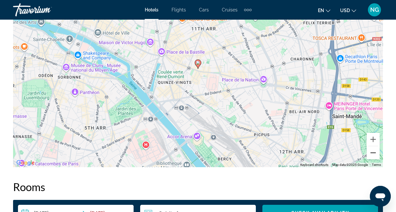
click at [374, 153] on button "Zoom out" at bounding box center [373, 152] width 13 height 13
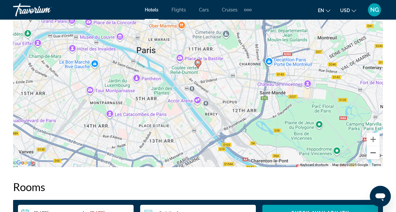
click at [374, 153] on button "Zoom out" at bounding box center [373, 152] width 13 height 13
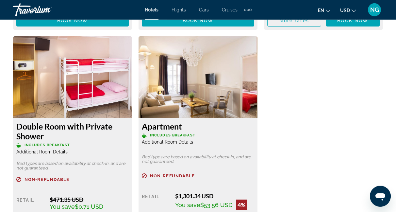
scroll to position [1233, 0]
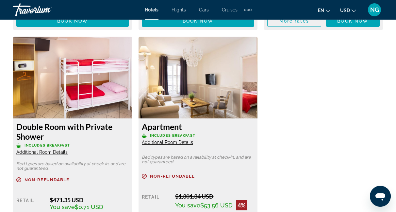
click at [165, 141] on span "Additional Room Details" at bounding box center [167, 142] width 51 height 5
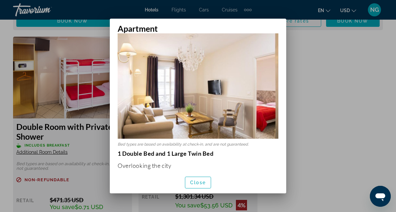
scroll to position [0, 0]
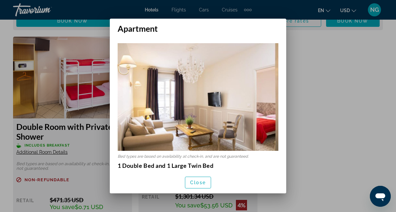
click at [317, 108] on div at bounding box center [198, 106] width 396 height 212
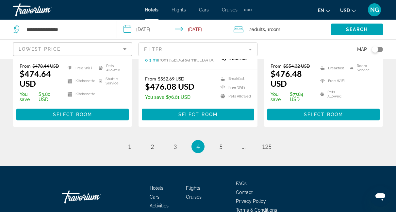
scroll to position [976, 0]
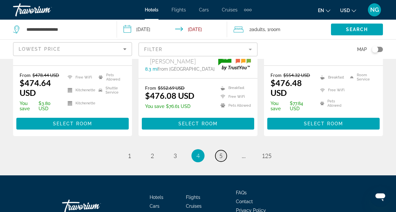
click at [221, 152] on span "5" at bounding box center [220, 155] width 3 height 7
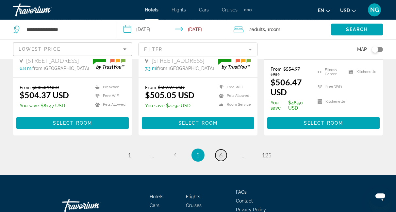
scroll to position [940, 0]
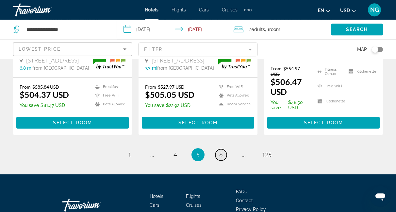
click at [221, 151] on span "6" at bounding box center [220, 154] width 3 height 7
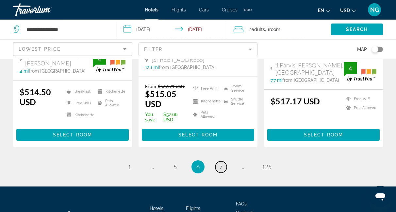
scroll to position [934, 0]
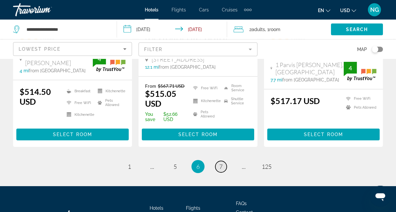
click at [222, 170] on span "7" at bounding box center [220, 166] width 3 height 7
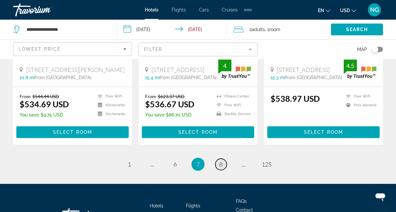
scroll to position [946, 0]
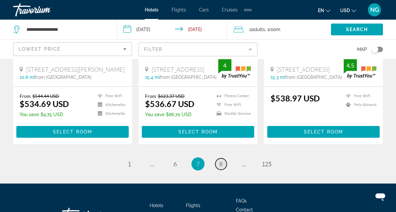
click at [221, 160] on span "8" at bounding box center [220, 163] width 3 height 7
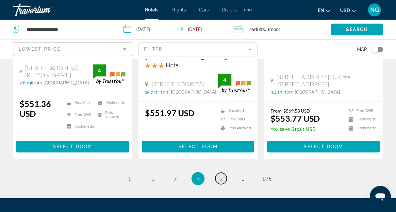
scroll to position [954, 0]
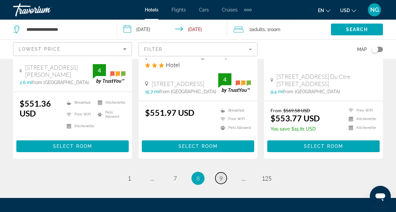
click at [221, 175] on span "9" at bounding box center [220, 178] width 3 height 7
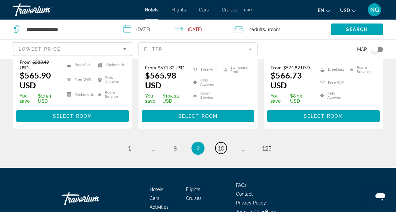
scroll to position [990, 0]
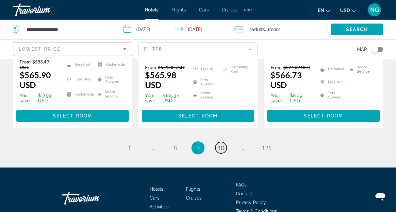
click at [221, 144] on span "10" at bounding box center [221, 147] width 7 height 7
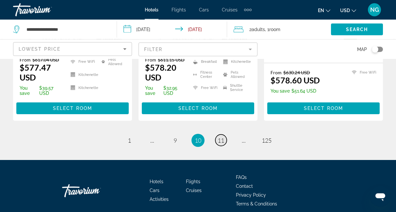
scroll to position [985, 0]
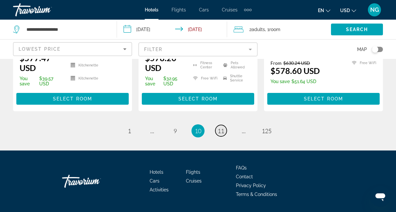
click at [221, 127] on span "11" at bounding box center [221, 130] width 7 height 7
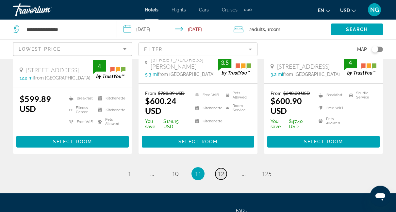
scroll to position [945, 0]
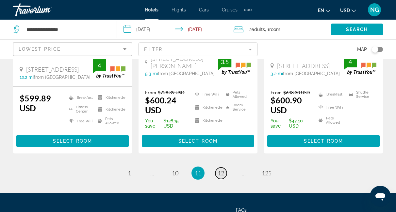
click at [220, 169] on span "12" at bounding box center [221, 172] width 7 height 7
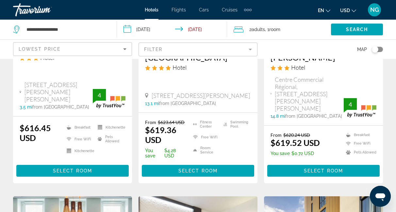
scroll to position [710, 0]
